Goal: Information Seeking & Learning: Learn about a topic

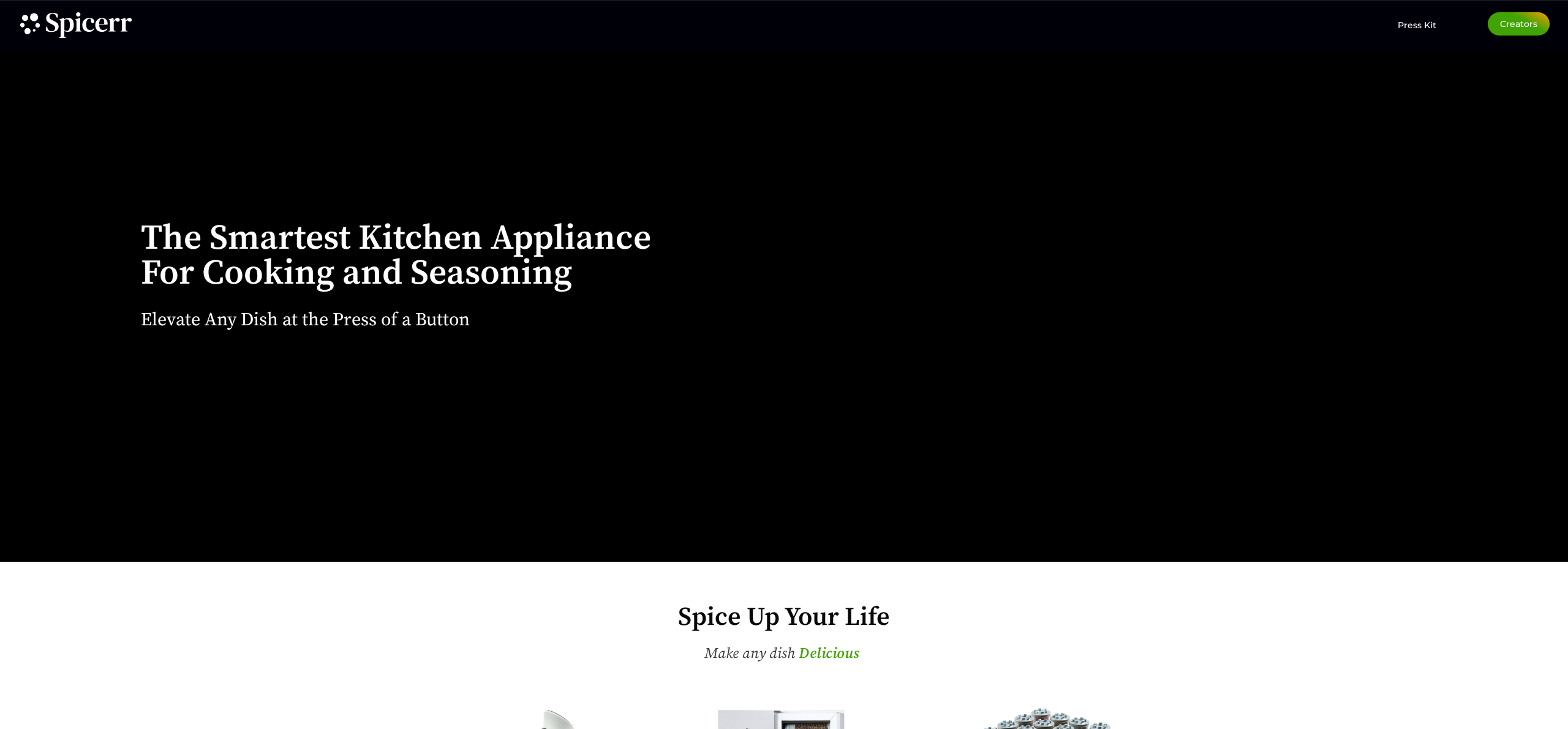
click at [1395, 33] on div "Press Kit" at bounding box center [1380, 26] width 114 height 27
click at [1402, 28] on span "Press Kit" at bounding box center [1417, 25] width 38 height 11
click at [1489, 17] on div "Creators" at bounding box center [1499, 24] width 101 height 24
click at [1495, 21] on link "Creators" at bounding box center [1519, 24] width 62 height 24
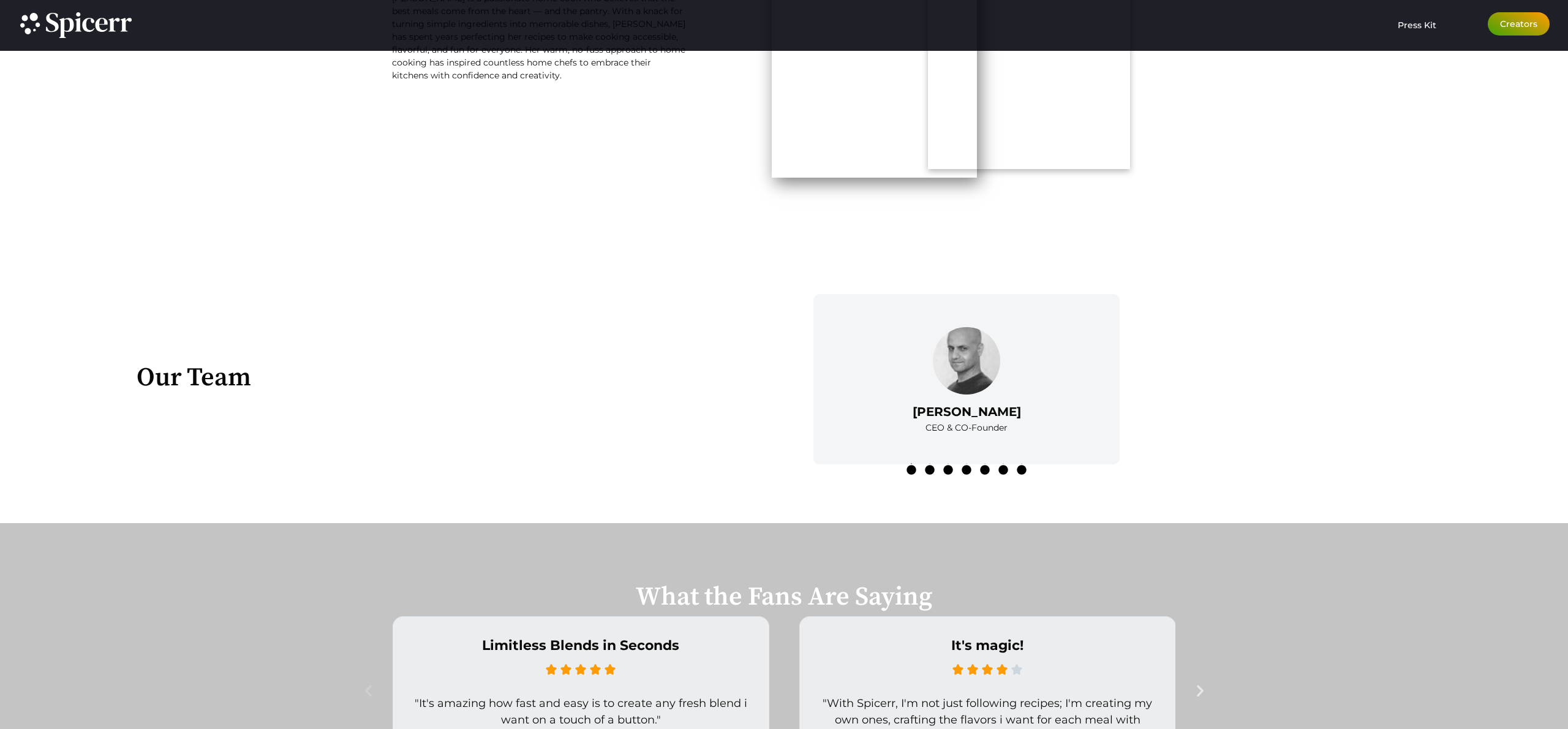
scroll to position [1916, 0]
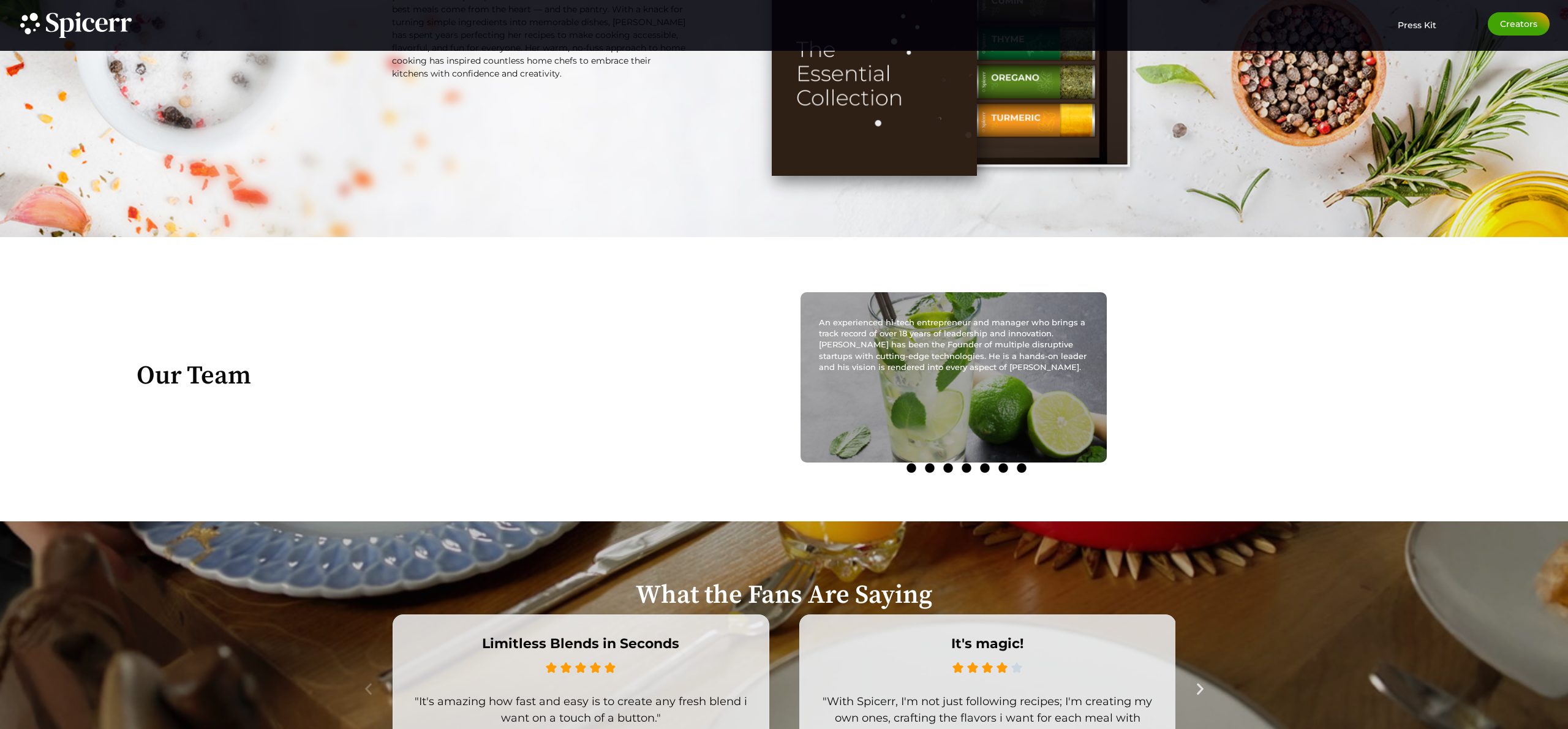
drag, startPoint x: 1025, startPoint y: 364, endPoint x: 931, endPoint y: 374, distance: 94.5
click at [942, 373] on div "An experienced hi-tech entrepreneur and manager who brings a track record of ov…" at bounding box center [954, 377] width 306 height 170
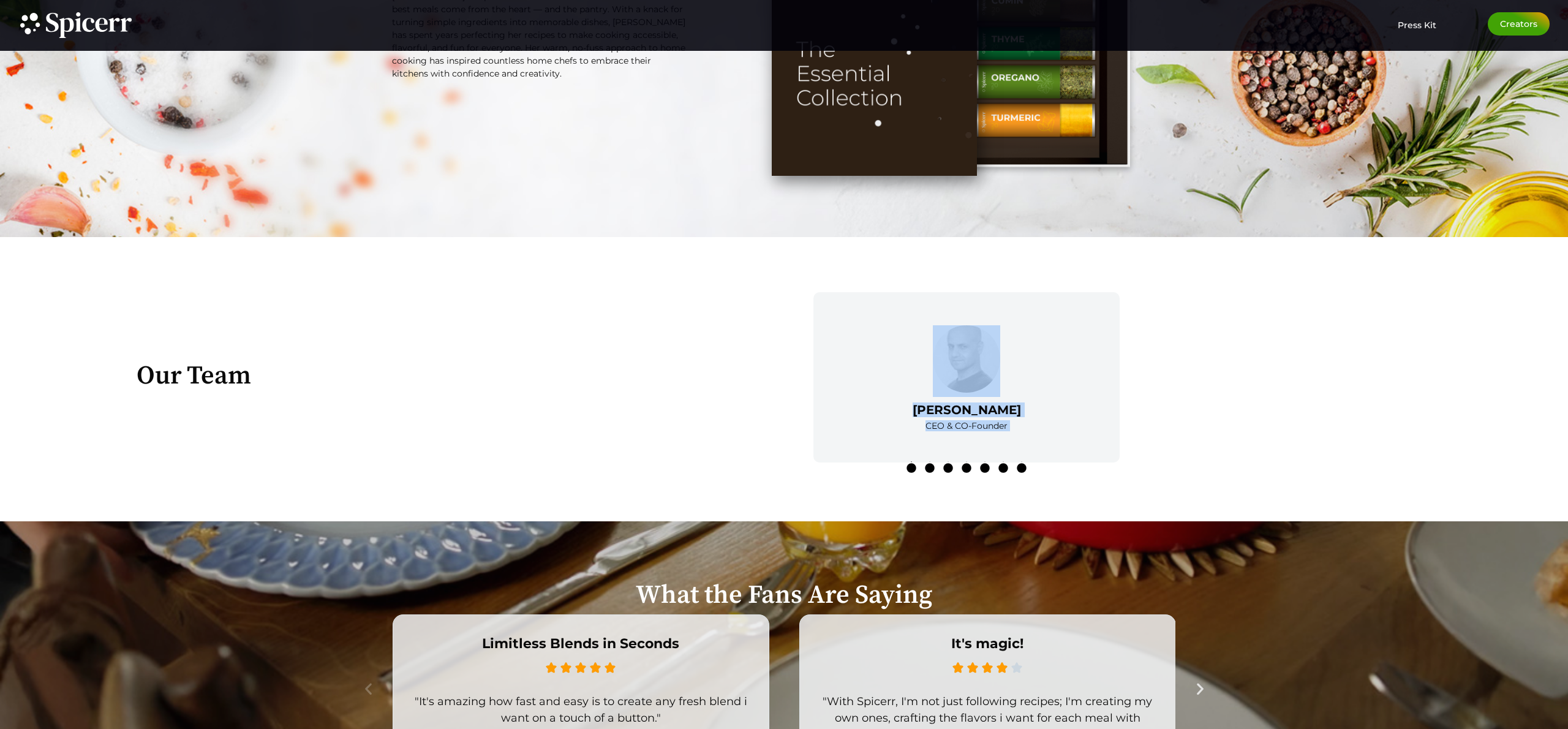
drag, startPoint x: 858, startPoint y: 367, endPoint x: 699, endPoint y: 377, distance: 159.3
click at [710, 376] on div "[PERSON_NAME] CEO & CO-Founder An experienced hi-tech entrepreneur and manager …" at bounding box center [966, 378] width 1203 height 183
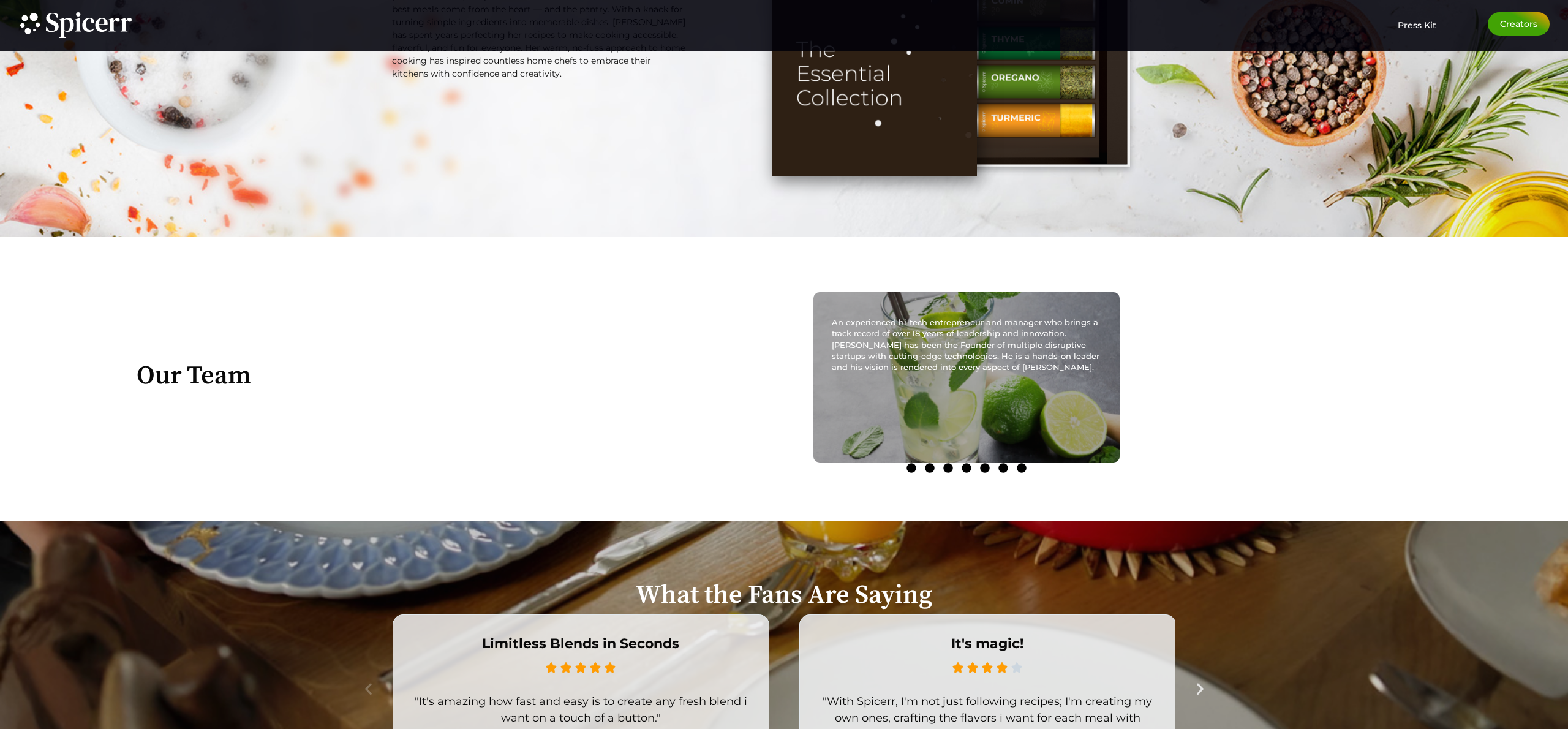
click at [957, 387] on div "An experienced hi-tech entrepreneur and manager who brings a track record of ov…" at bounding box center [966, 377] width 306 height 170
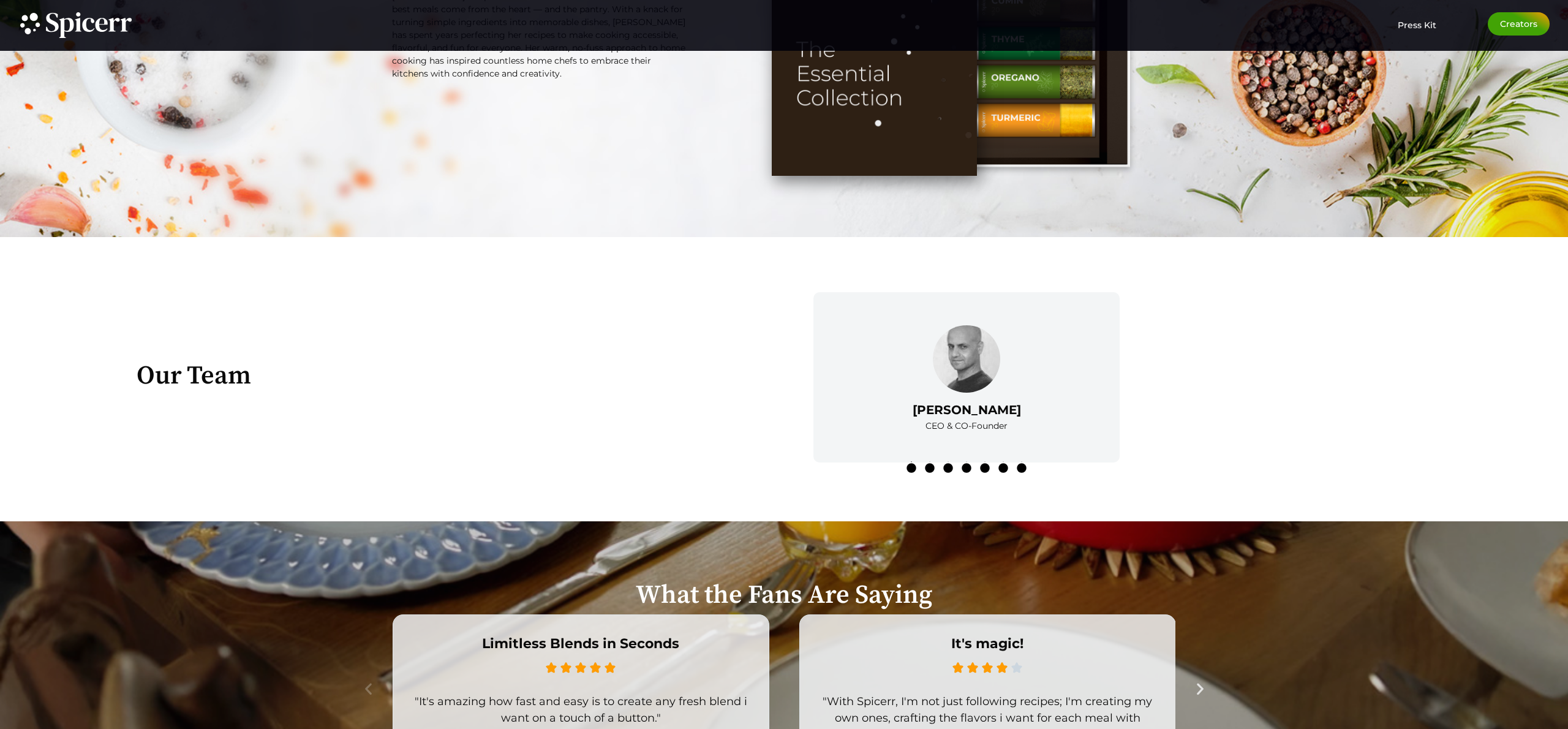
click at [987, 469] on circle at bounding box center [985, 468] width 10 height 10
click at [1002, 469] on circle at bounding box center [1003, 468] width 10 height 10
click at [1021, 469] on circle at bounding box center [1021, 468] width 10 height 10
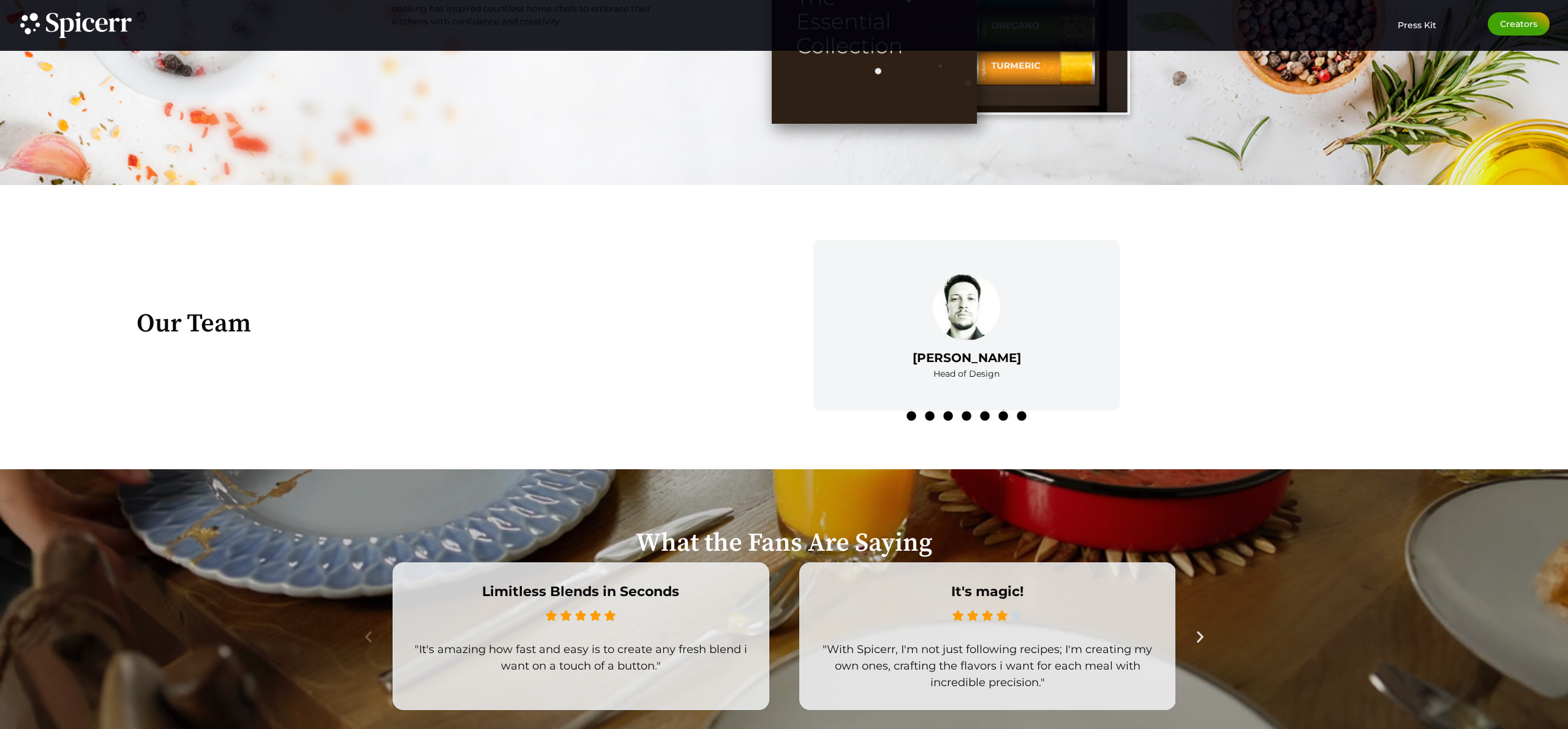
scroll to position [2479, 0]
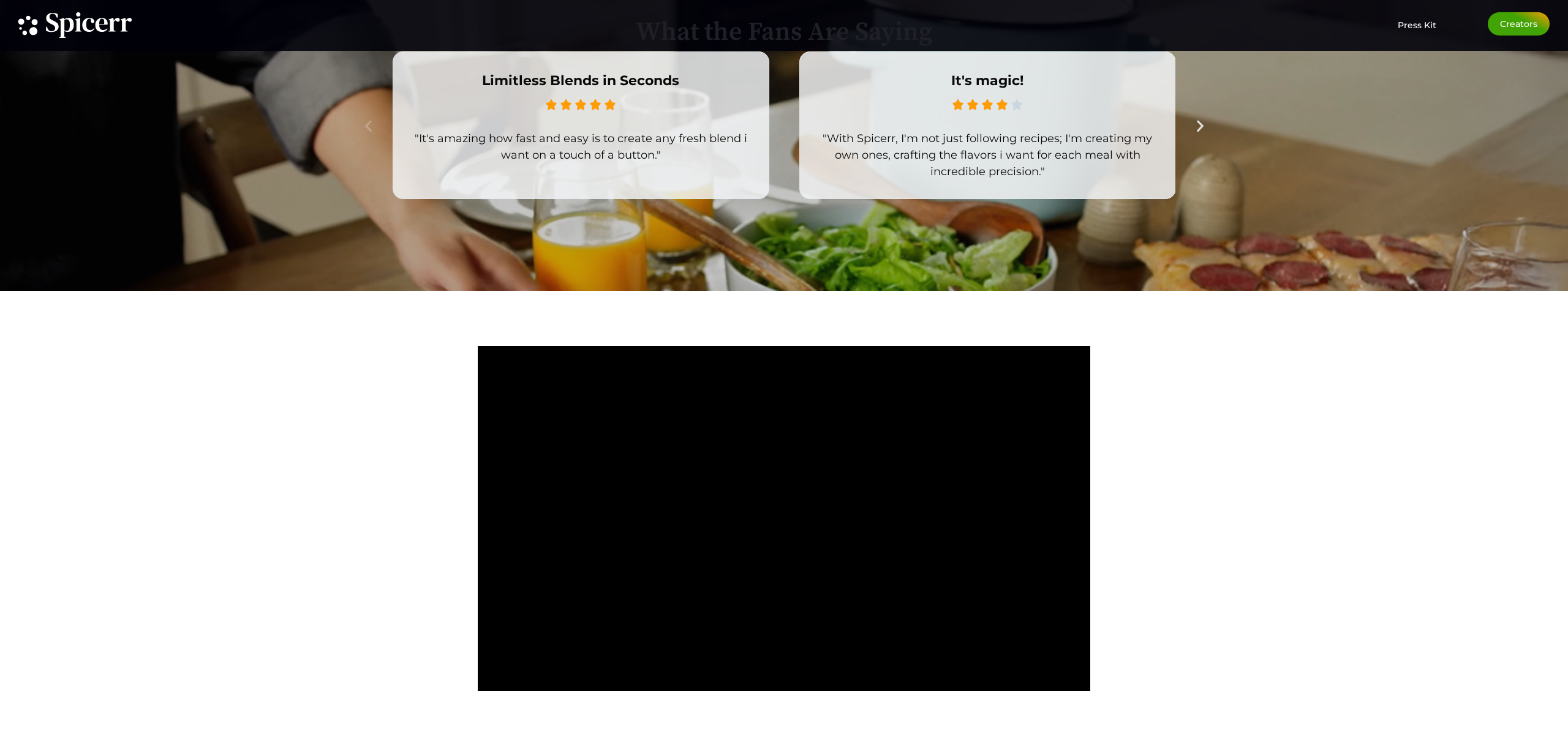
click at [1197, 134] on div "Limitless Blends in Seconds      "It's amazing how fast and easy is to cre…" at bounding box center [784, 125] width 859 height 148
click at [1198, 132] on icon "Next slide" at bounding box center [1200, 125] width 15 height 15
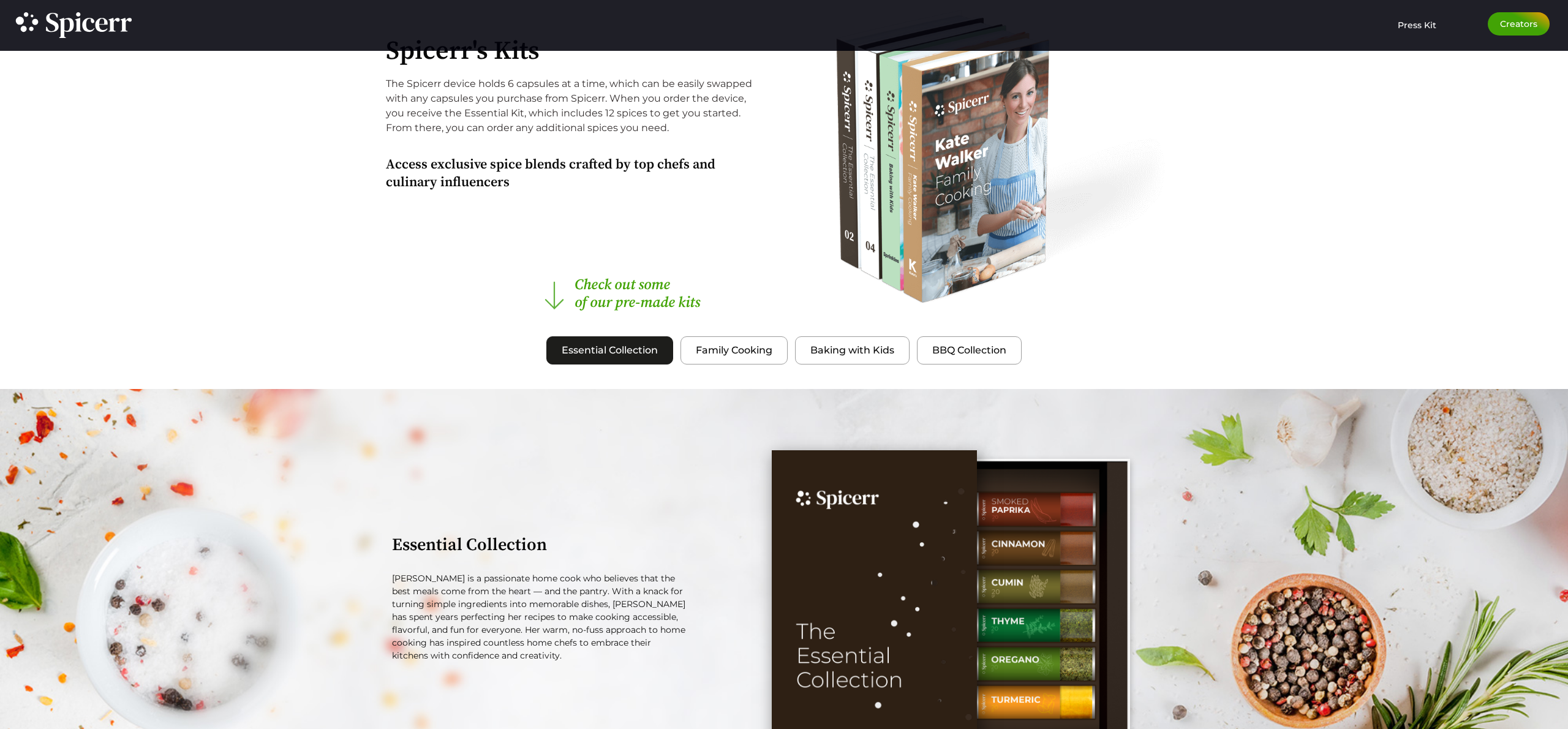
scroll to position [1333, 0]
click at [755, 359] on button "Family Cooking" at bounding box center [734, 351] width 107 height 28
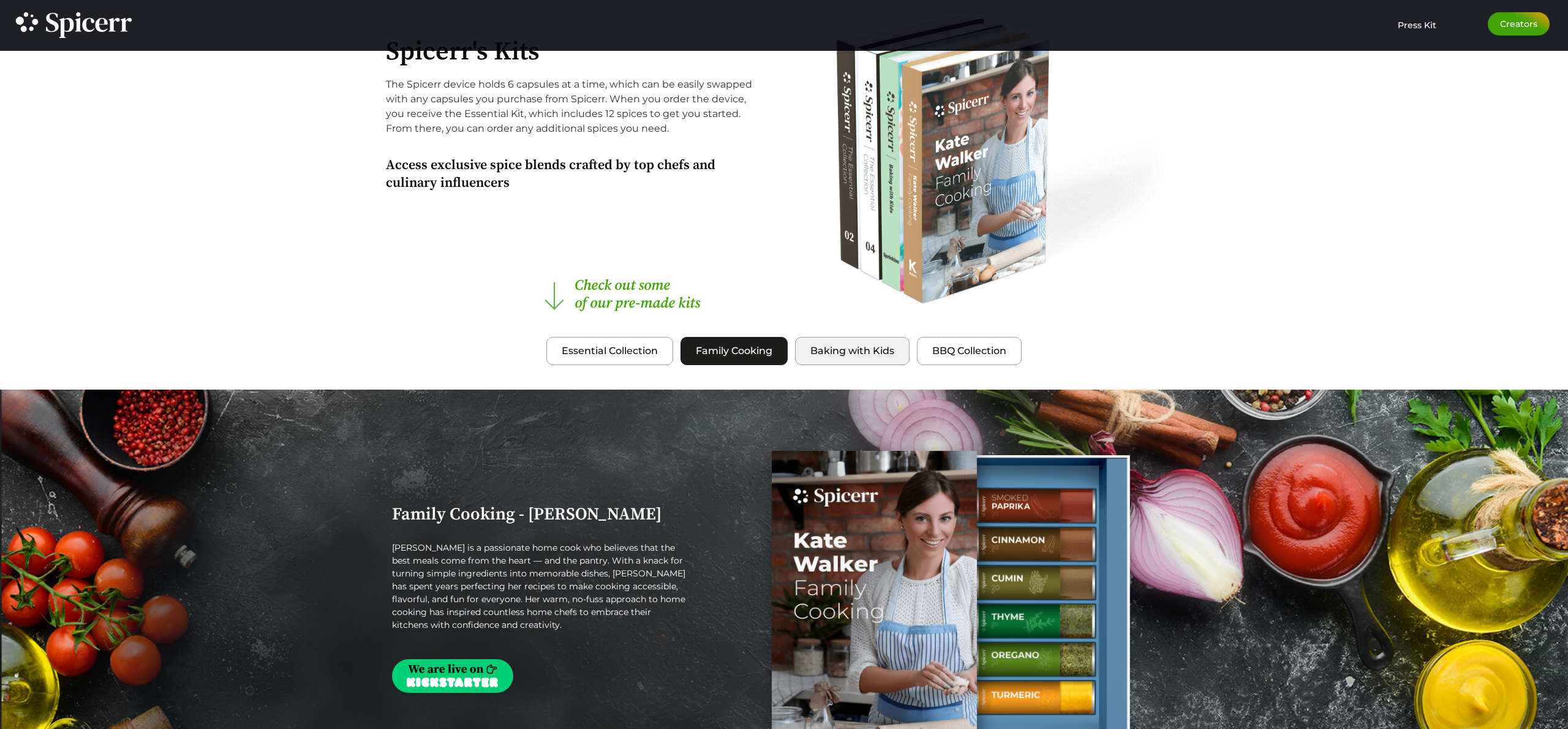
click at [822, 351] on span "Baking with Kids" at bounding box center [853, 351] width 84 height 15
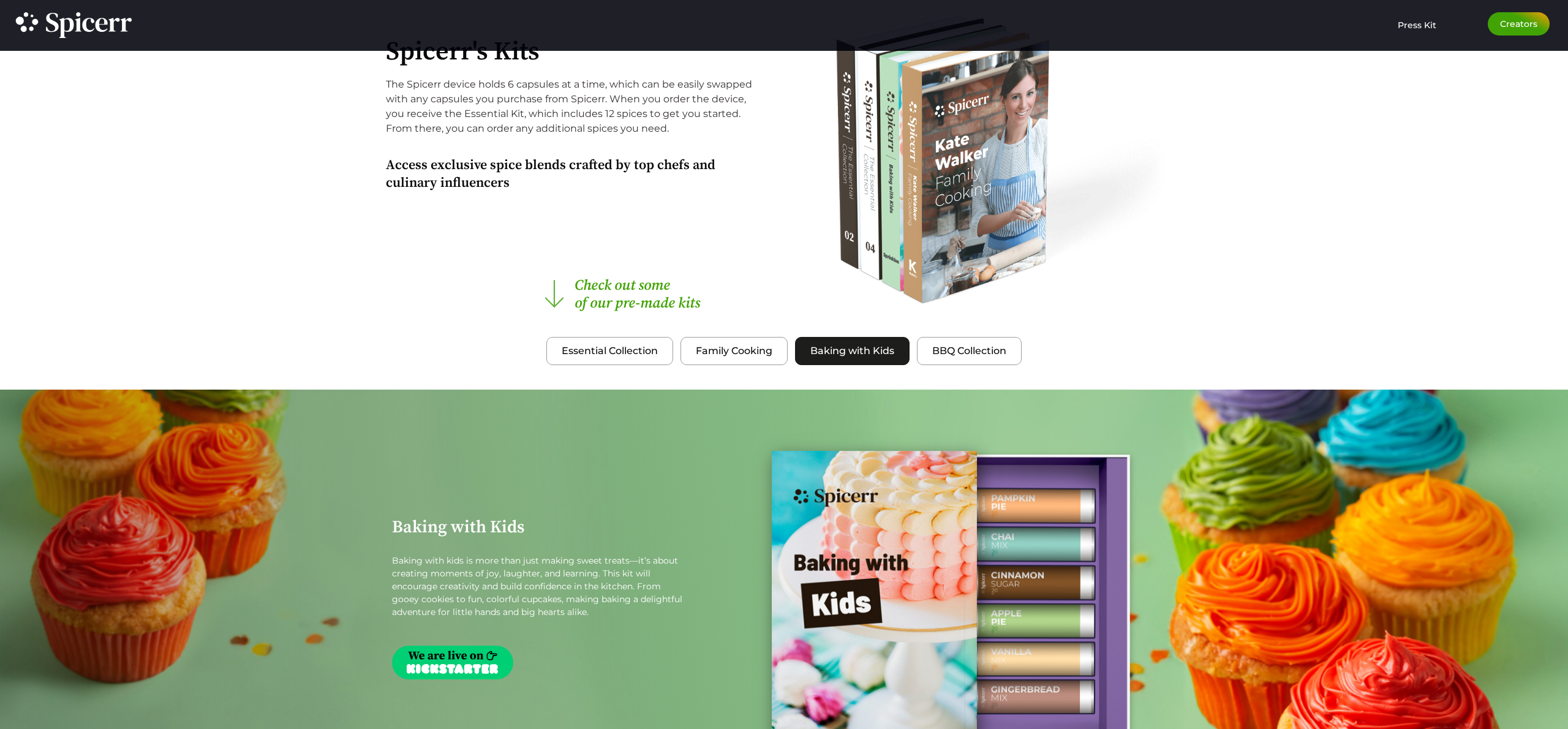
click at [908, 356] on button "Baking with Kids" at bounding box center [852, 351] width 114 height 28
click at [922, 353] on button "BBQ Collection" at bounding box center [969, 351] width 105 height 28
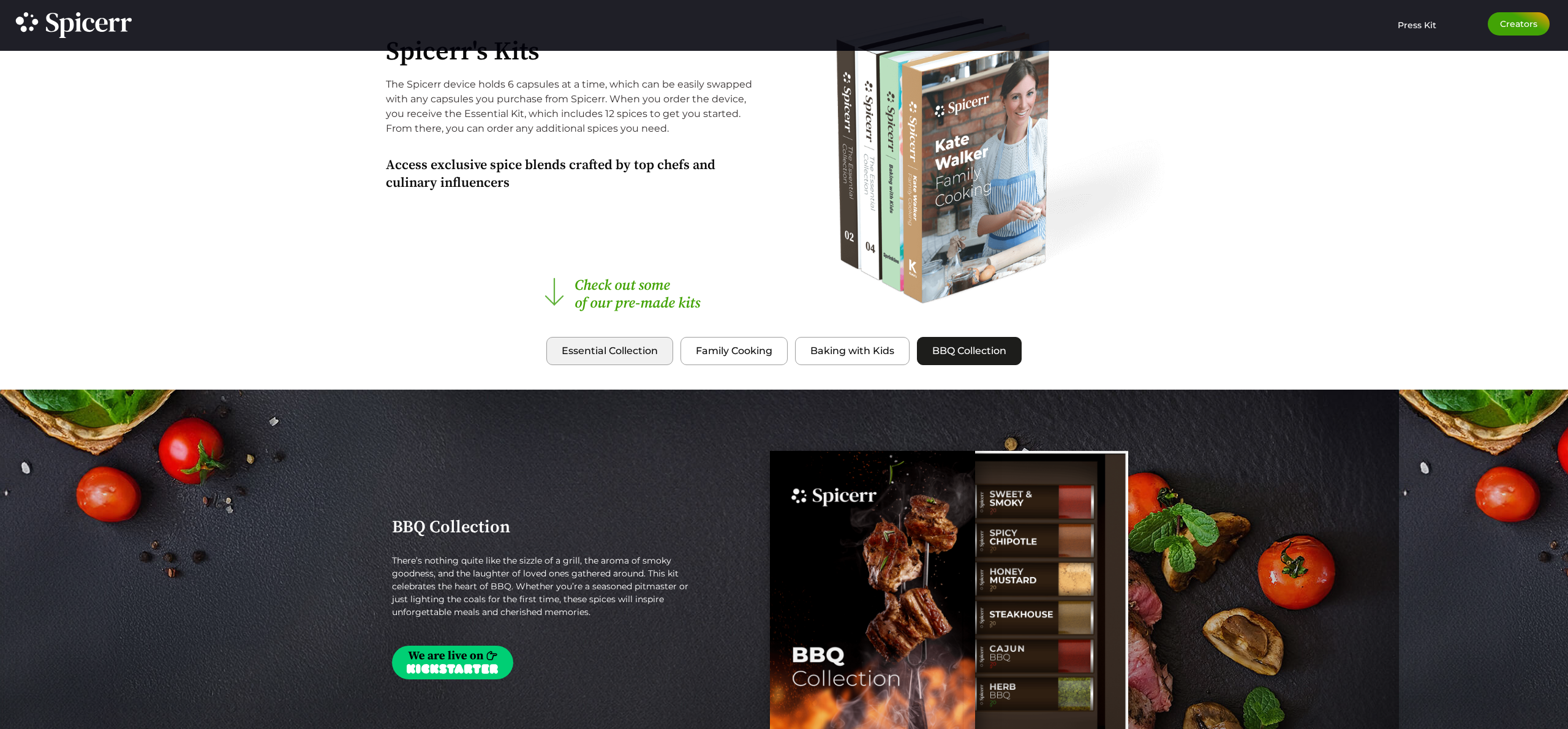
click at [585, 355] on span "Essential Collection" at bounding box center [610, 351] width 96 height 15
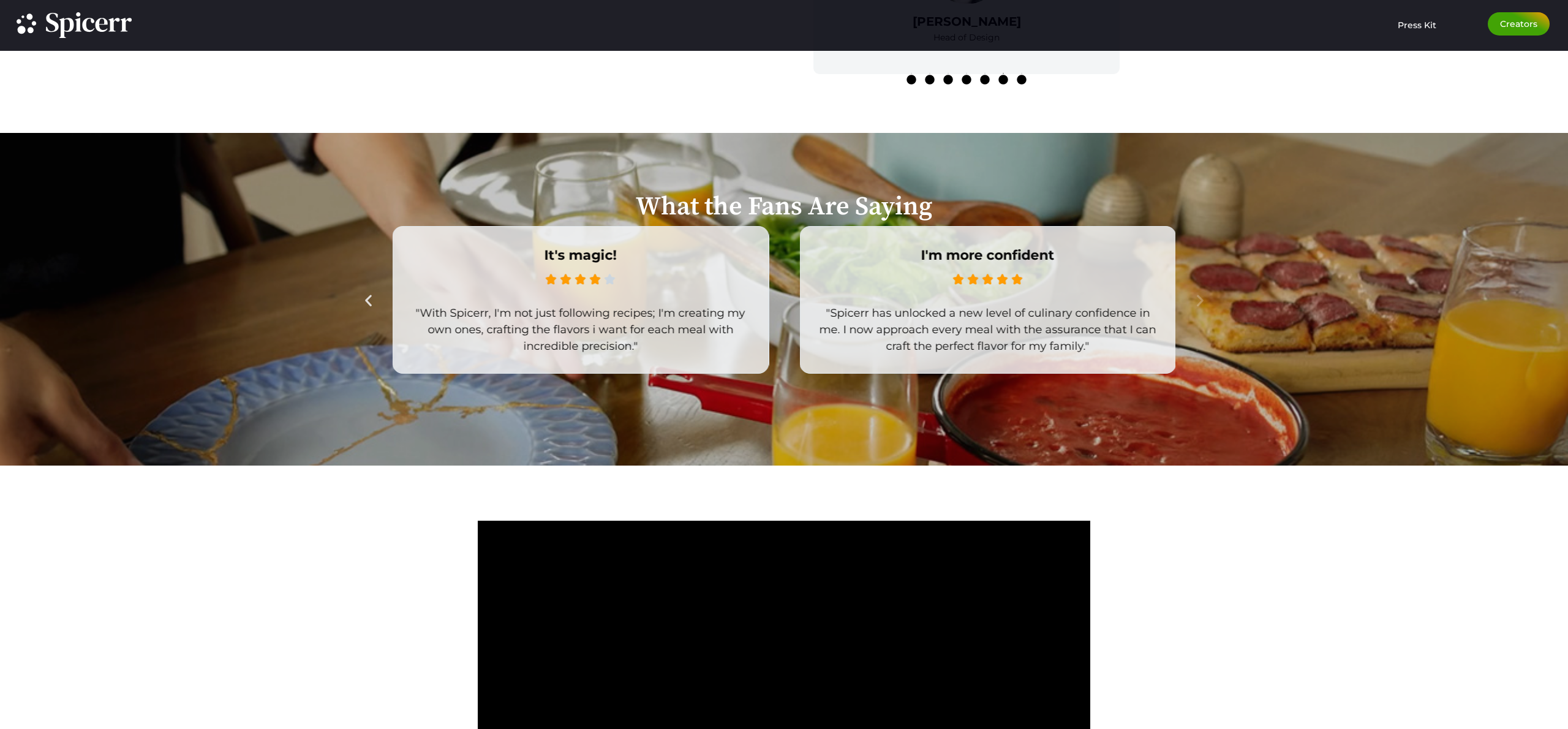
scroll to position [3163, 0]
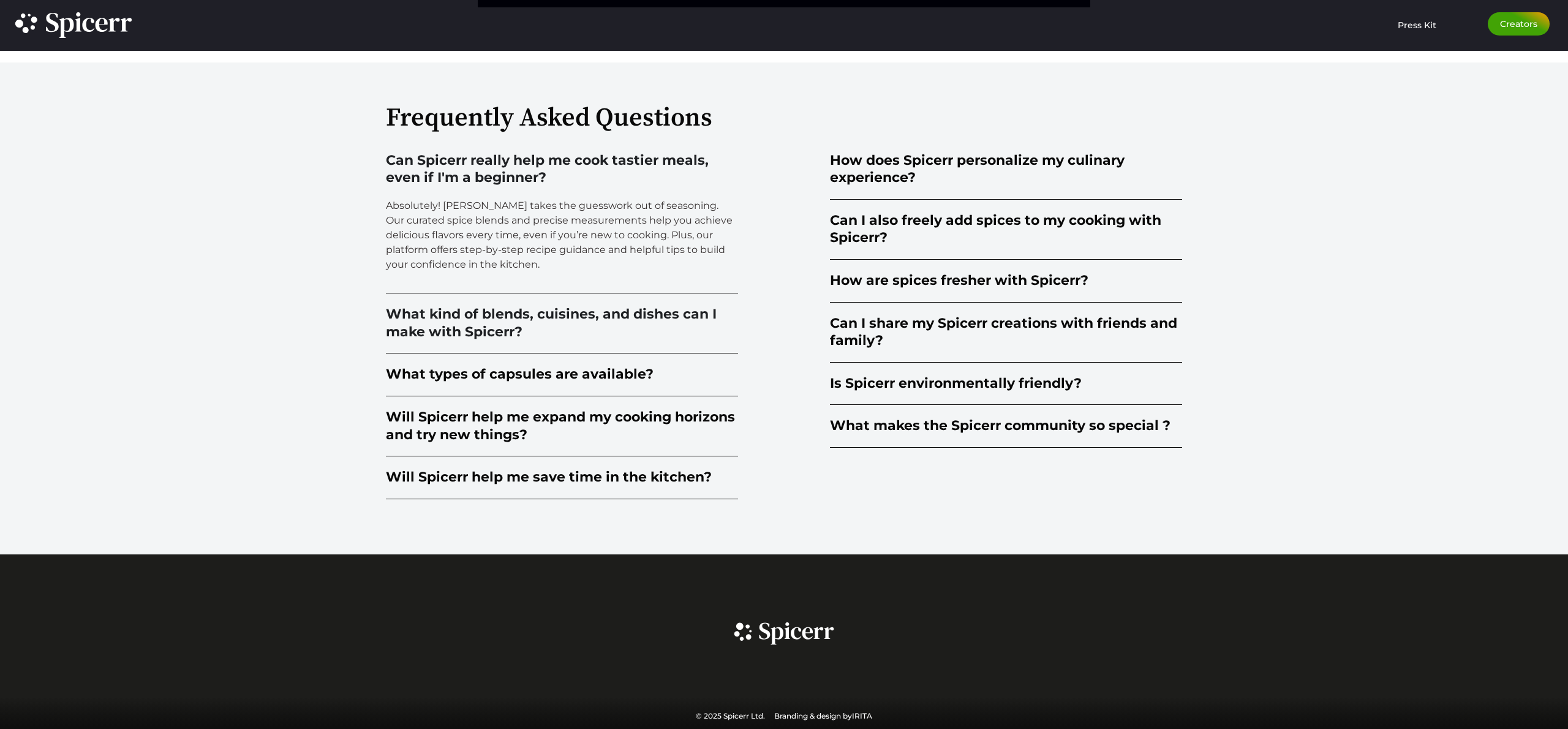
click at [676, 328] on div "What kind of blends, cuisines, and dishes can I make with Spicerr?" at bounding box center [562, 322] width 353 height 35
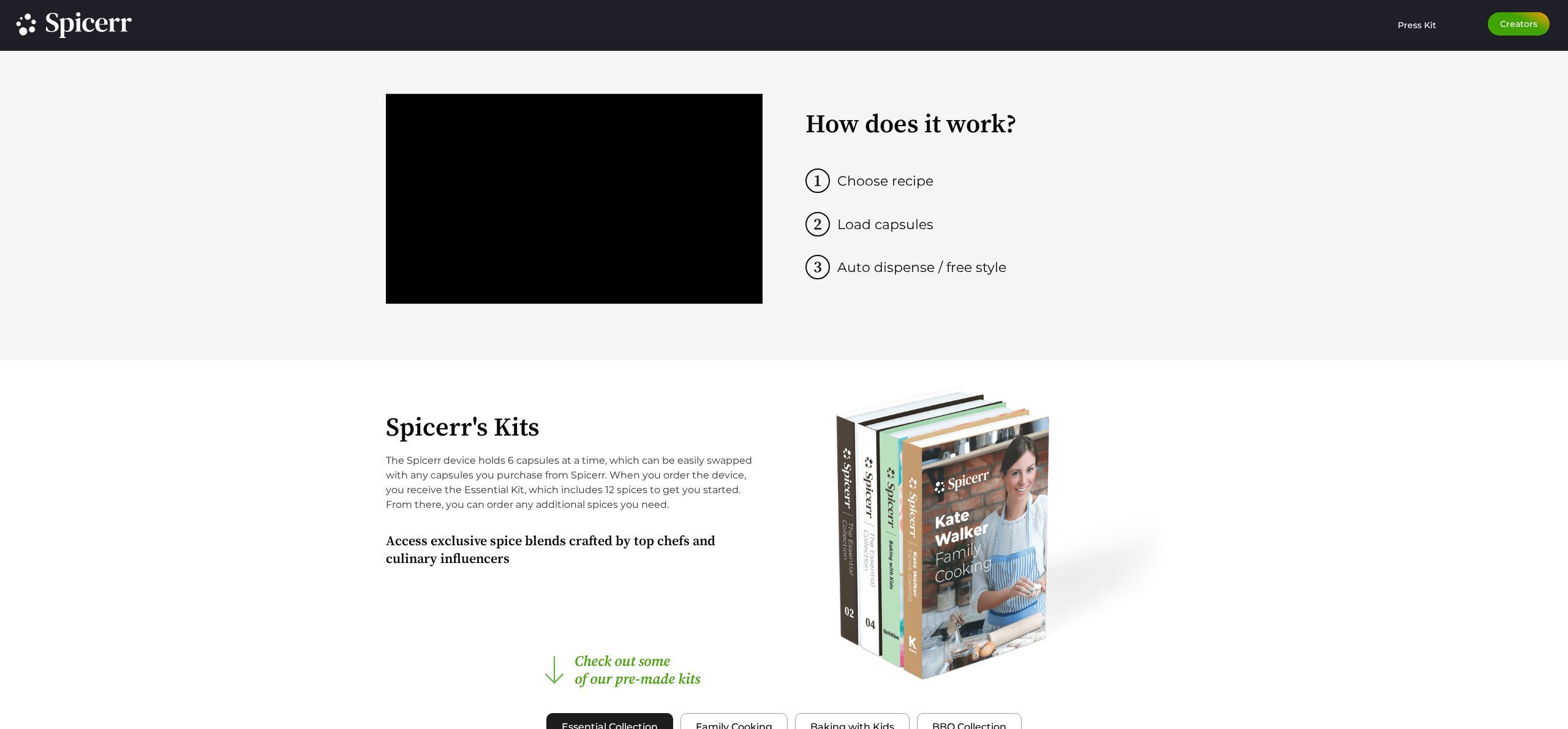
scroll to position [688, 0]
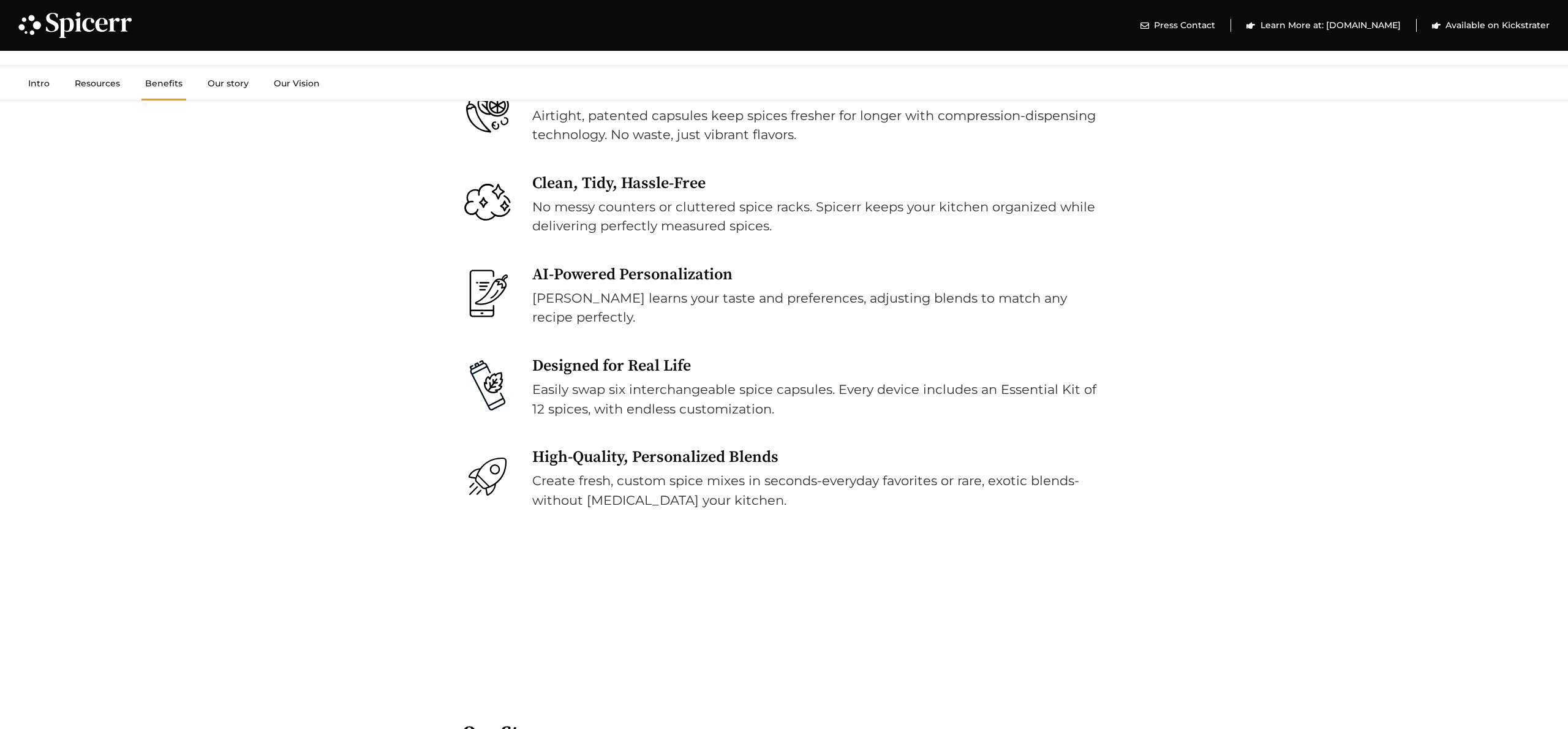
scroll to position [2991, 0]
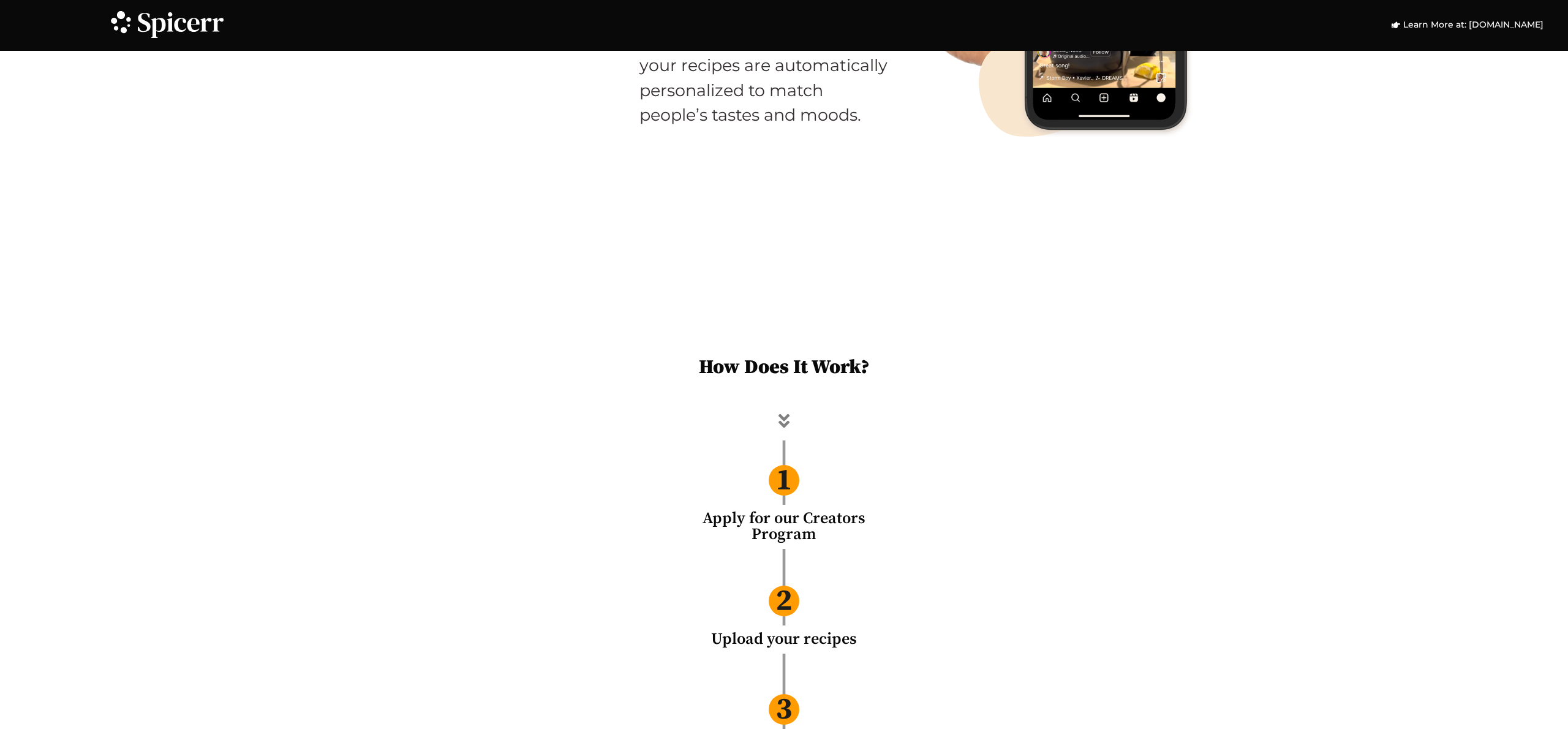
scroll to position [2571, 0]
drag, startPoint x: 810, startPoint y: 413, endPoint x: 797, endPoint y: 416, distance: 13.3
drag, startPoint x: 786, startPoint y: 419, endPoint x: 796, endPoint y: 409, distance: 14.1
click at [786, 419] on icon at bounding box center [784, 419] width 18 height 18
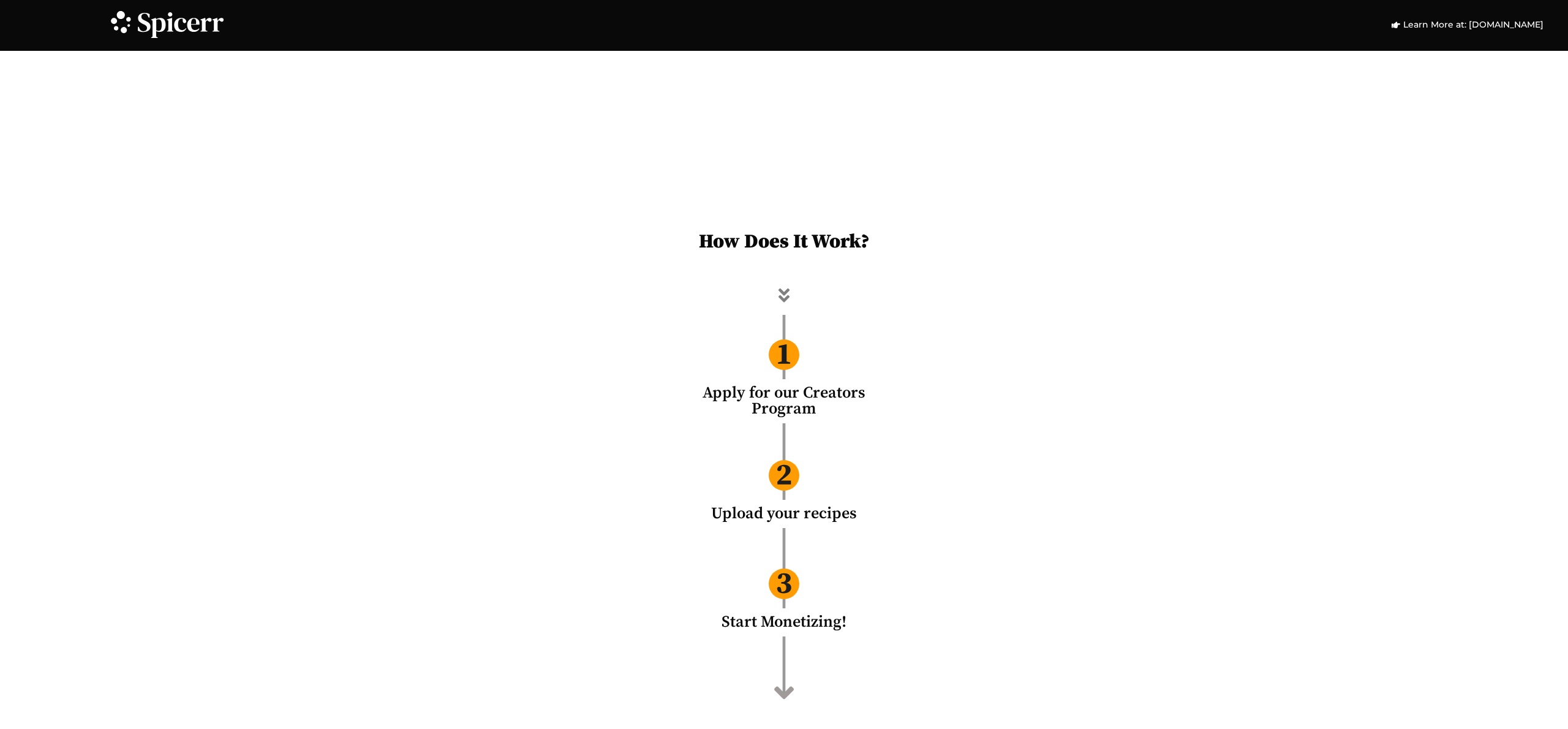
scroll to position [2884, 0]
